Goal: Transaction & Acquisition: Purchase product/service

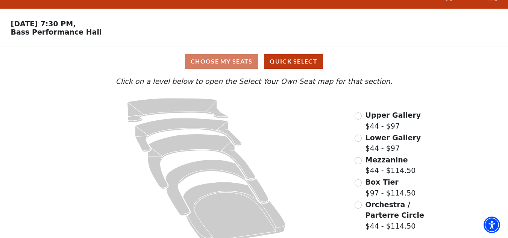
scroll to position [29, 0]
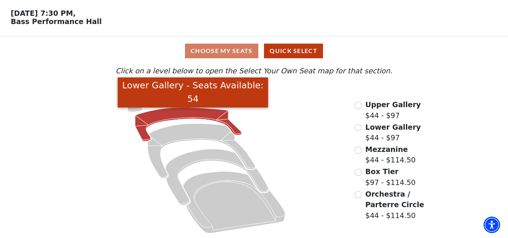
click at [186, 113] on icon "Lower Gallery - Seats Available: 54" at bounding box center [188, 124] width 107 height 34
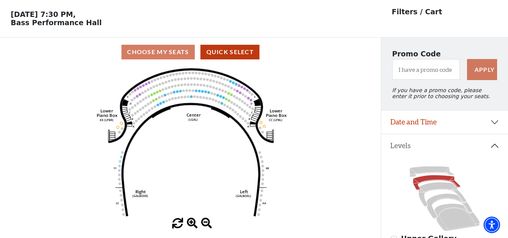
scroll to position [38, 0]
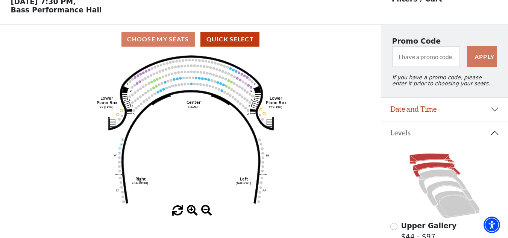
click at [432, 159] on icon at bounding box center [431, 159] width 45 height 11
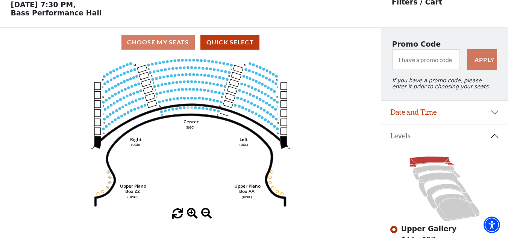
scroll to position [35, 0]
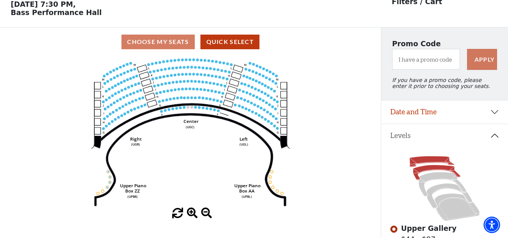
click at [432, 174] on icon at bounding box center [436, 172] width 47 height 15
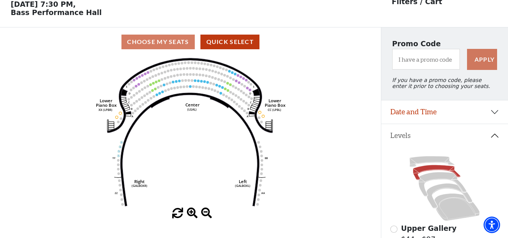
scroll to position [0, 0]
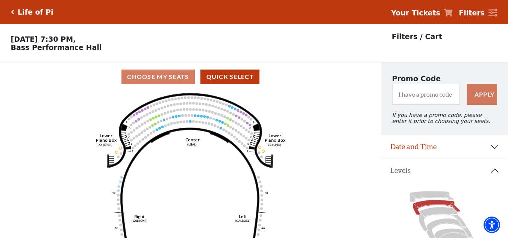
click at [21, 13] on h5 "Life of Pi" at bounding box center [36, 12] width 36 height 9
click at [12, 11] on icon "Click here to go back to filters" at bounding box center [12, 11] width 3 height 5
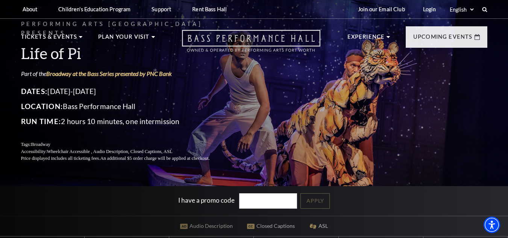
click at [240, 41] on icon "Open this option" at bounding box center [251, 41] width 138 height 22
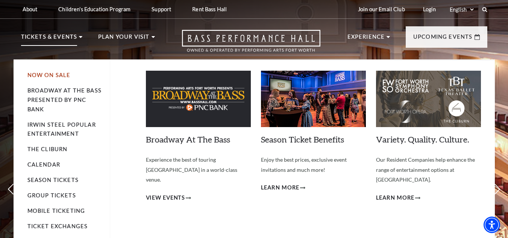
click at [51, 75] on link "Now On Sale" at bounding box center [48, 75] width 43 height 6
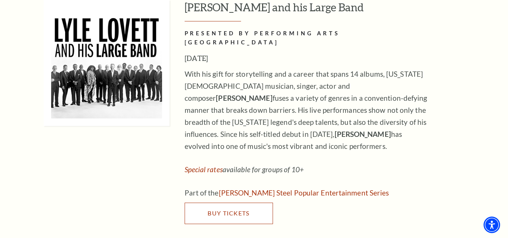
scroll to position [1277, 0]
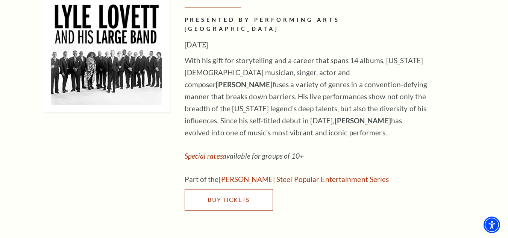
click at [231, 189] on link "Buy Tickets" at bounding box center [228, 199] width 88 height 21
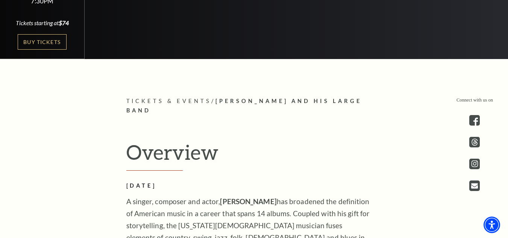
scroll to position [225, 0]
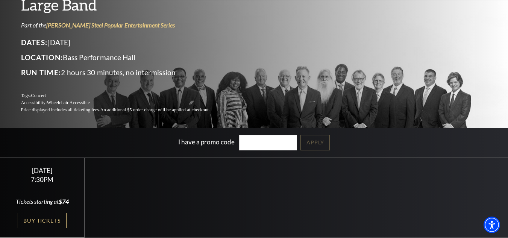
scroll to position [75, 0]
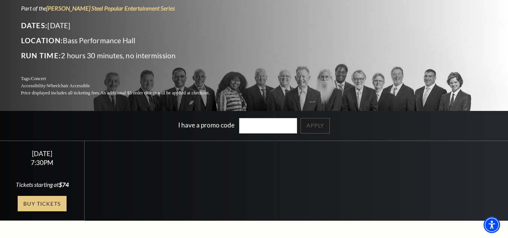
click at [45, 201] on link "Buy Tickets" at bounding box center [42, 203] width 49 height 15
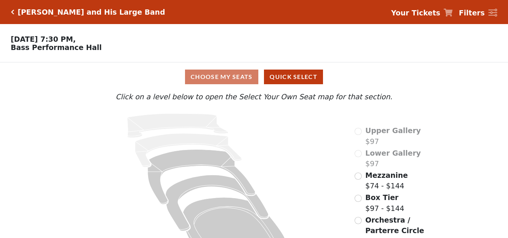
scroll to position [29, 0]
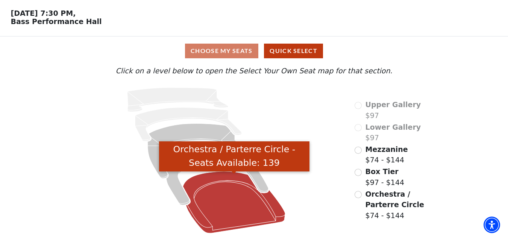
click at [232, 198] on icon "Orchestra / Parterre Circle - Seats Available: 139" at bounding box center [234, 202] width 102 height 62
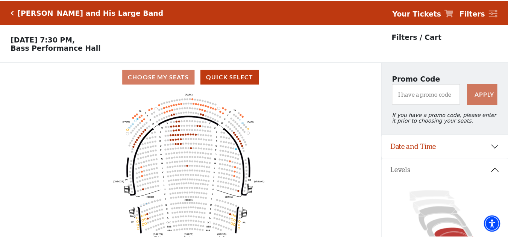
scroll to position [35, 0]
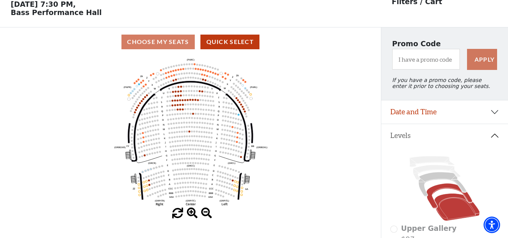
click at [441, 191] on icon at bounding box center [449, 195] width 46 height 25
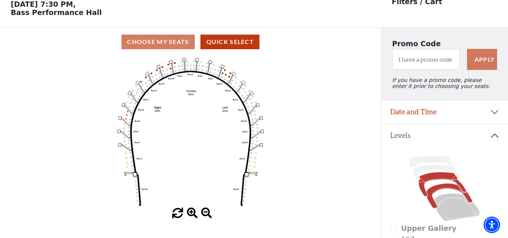
click at [438, 181] on icon at bounding box center [442, 184] width 48 height 24
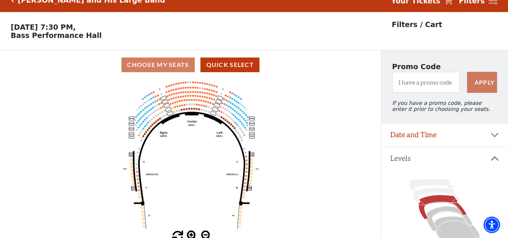
scroll to position [0, 0]
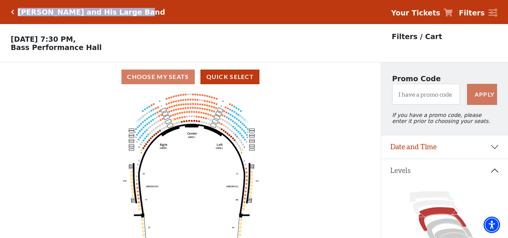
drag, startPoint x: 128, startPoint y: 12, endPoint x: 18, endPoint y: 12, distance: 110.1
click at [18, 12] on div "[PERSON_NAME] and His Large Band Your Tickets Filters" at bounding box center [254, 12] width 508 height 24
copy h5 "[PERSON_NAME] and His Large Band"
click at [59, 10] on h5 "[PERSON_NAME] and His Large Band" at bounding box center [91, 12] width 147 height 9
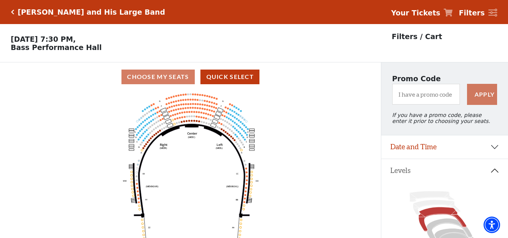
click at [57, 11] on h5 "[PERSON_NAME] and His Large Band" at bounding box center [91, 12] width 147 height 9
drag, startPoint x: 57, startPoint y: 11, endPoint x: 16, endPoint y: 11, distance: 41.3
click at [16, 11] on div "[PERSON_NAME] and His Large Band" at bounding box center [89, 12] width 151 height 9
copy h5 "[PERSON_NAME]"
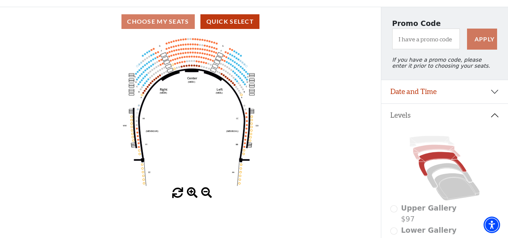
scroll to position [75, 0]
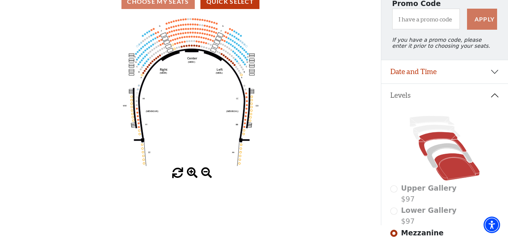
click at [448, 171] on icon at bounding box center [456, 166] width 45 height 27
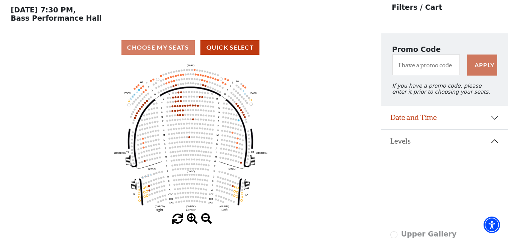
scroll to position [35, 0]
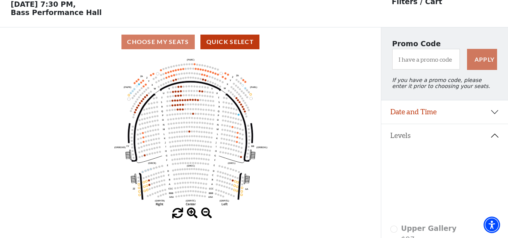
click at [185, 79] on icon "Left (ORPITL) Right (ORPITR) Center (ORPITC) ZZ AA YY BB ZA ZA (ORCL) (ORCR) (O…" at bounding box center [190, 131] width 343 height 151
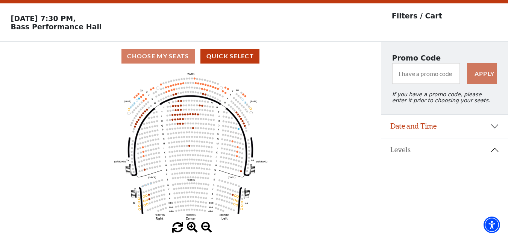
scroll to position [38, 0]
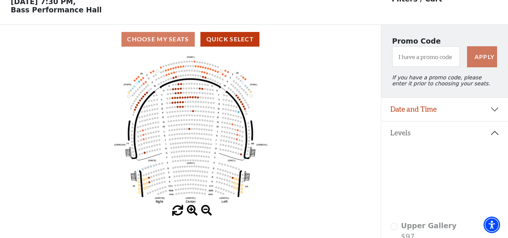
click at [437, 178] on icon at bounding box center [442, 181] width 48 height 24
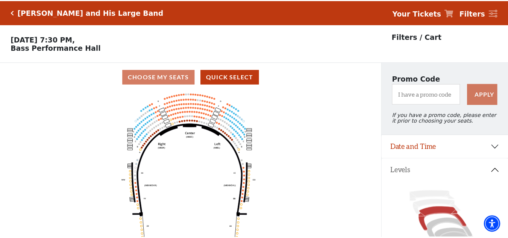
scroll to position [35, 0]
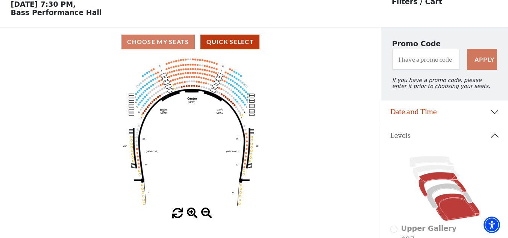
click at [448, 203] on icon at bounding box center [456, 206] width 45 height 27
